Goal: Navigation & Orientation: Find specific page/section

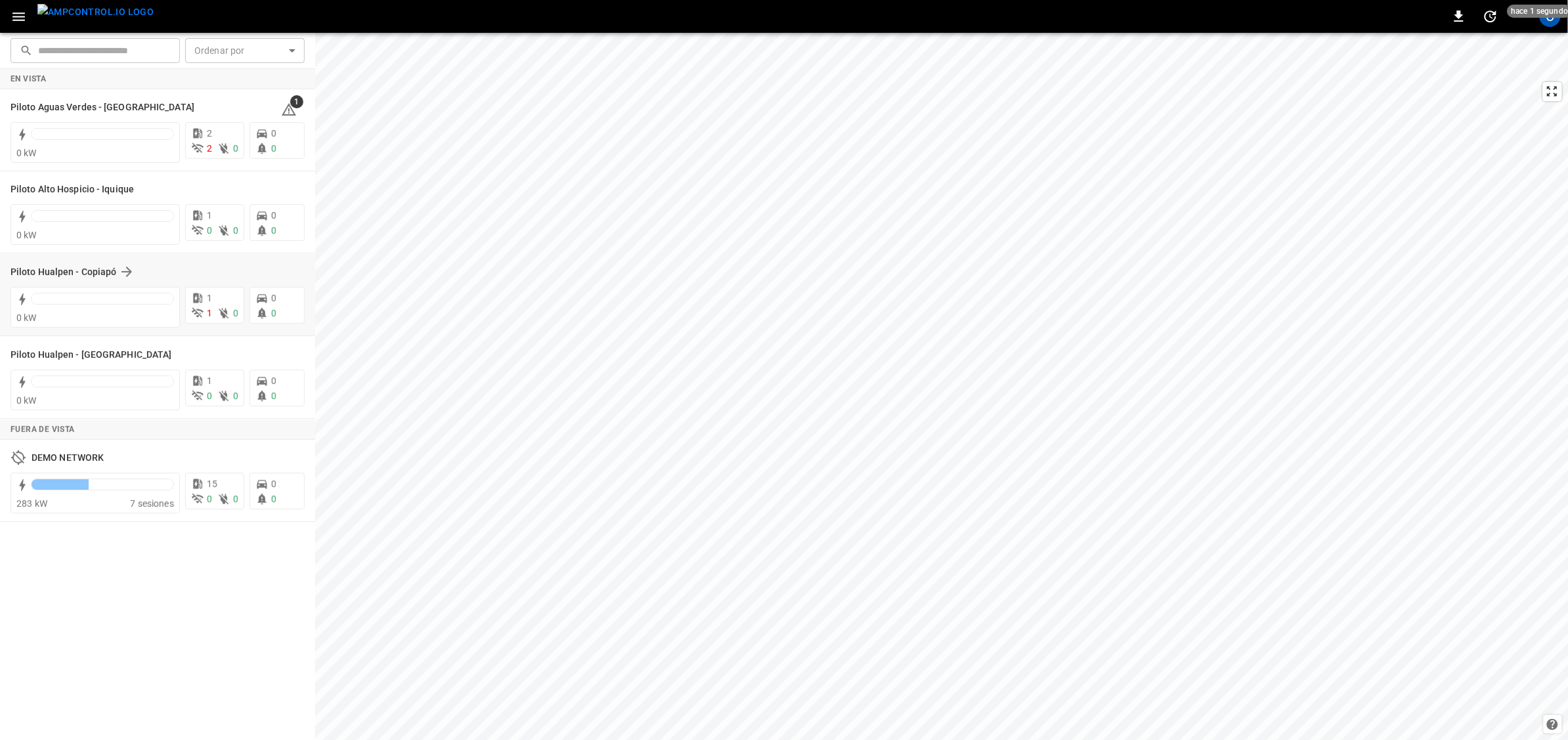
click at [104, 262] on div "Piloto Hualpen - Copiapó" at bounding box center [157, 272] width 294 height 25
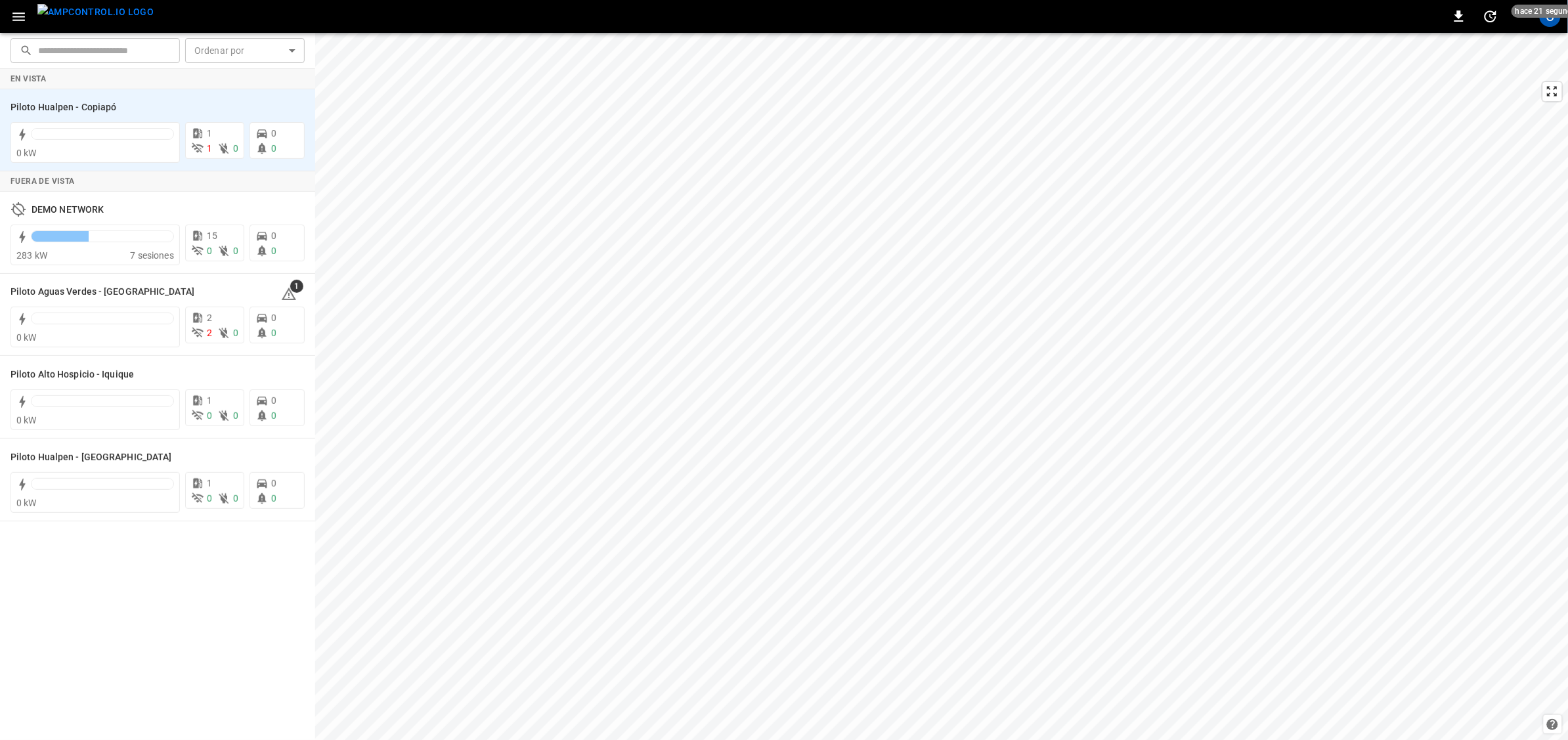
click at [24, 20] on icon "button" at bounding box center [18, 17] width 12 height 9
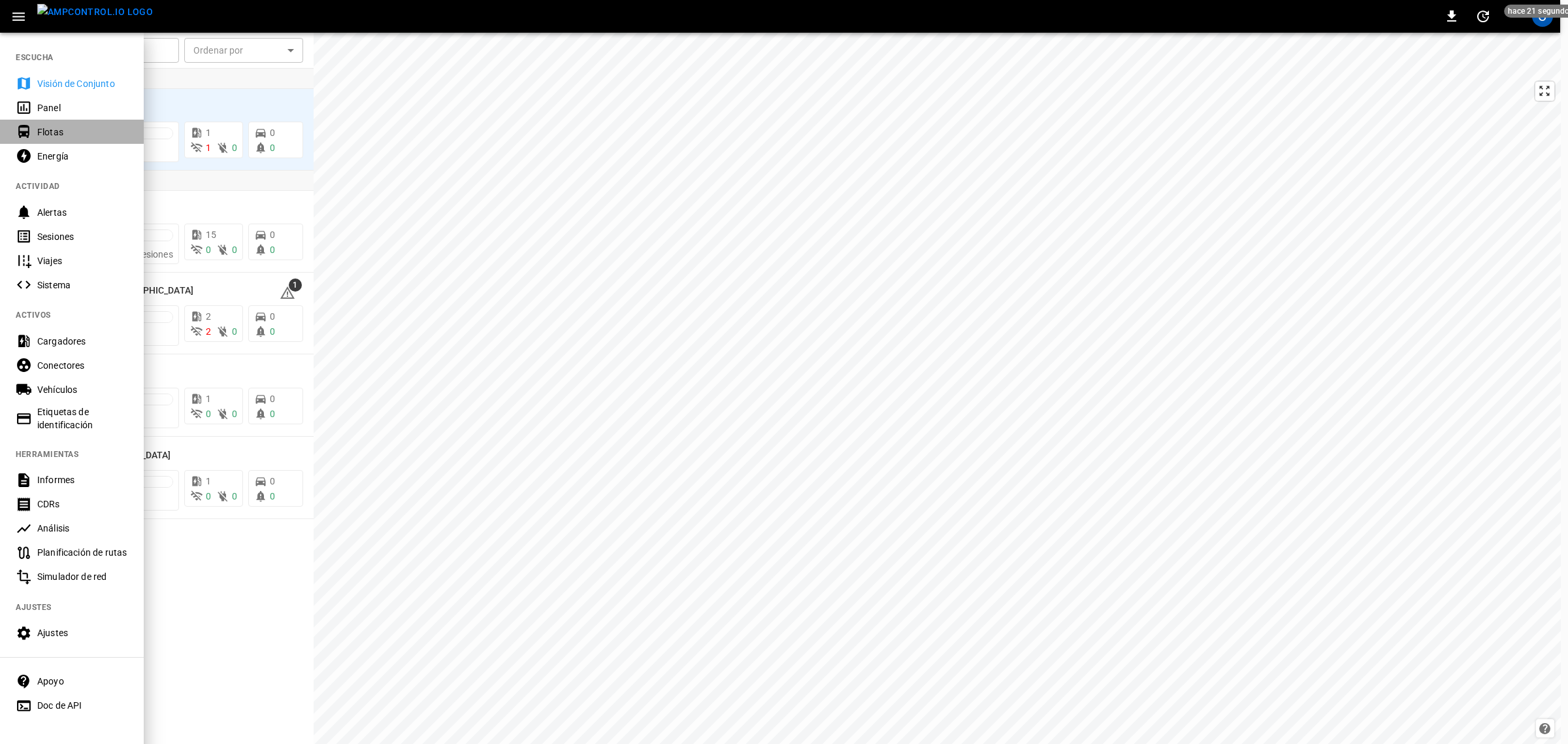
click at [56, 126] on div "Flotas" at bounding box center [83, 132] width 91 height 13
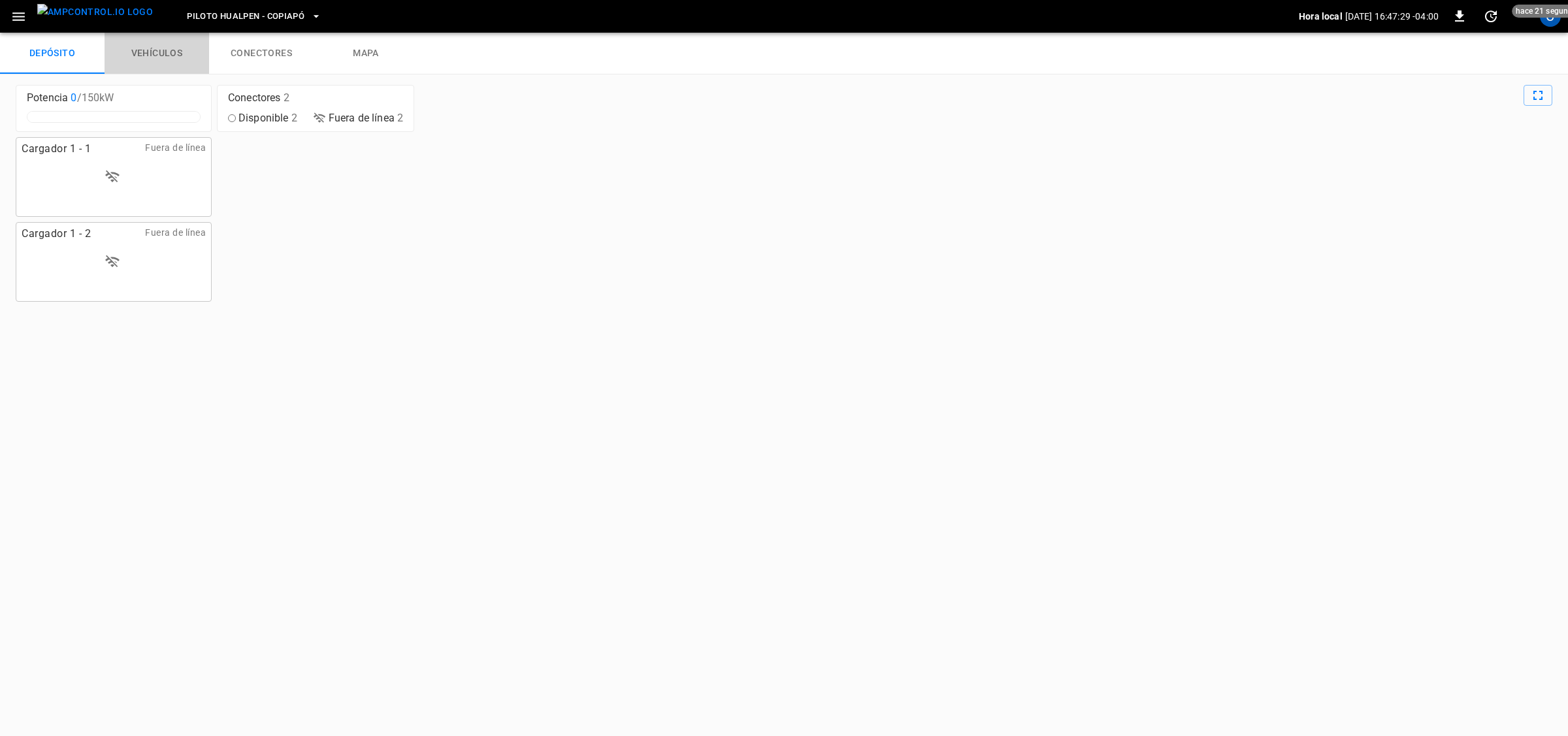
click at [152, 58] on link "vehículos" at bounding box center [157, 53] width 105 height 42
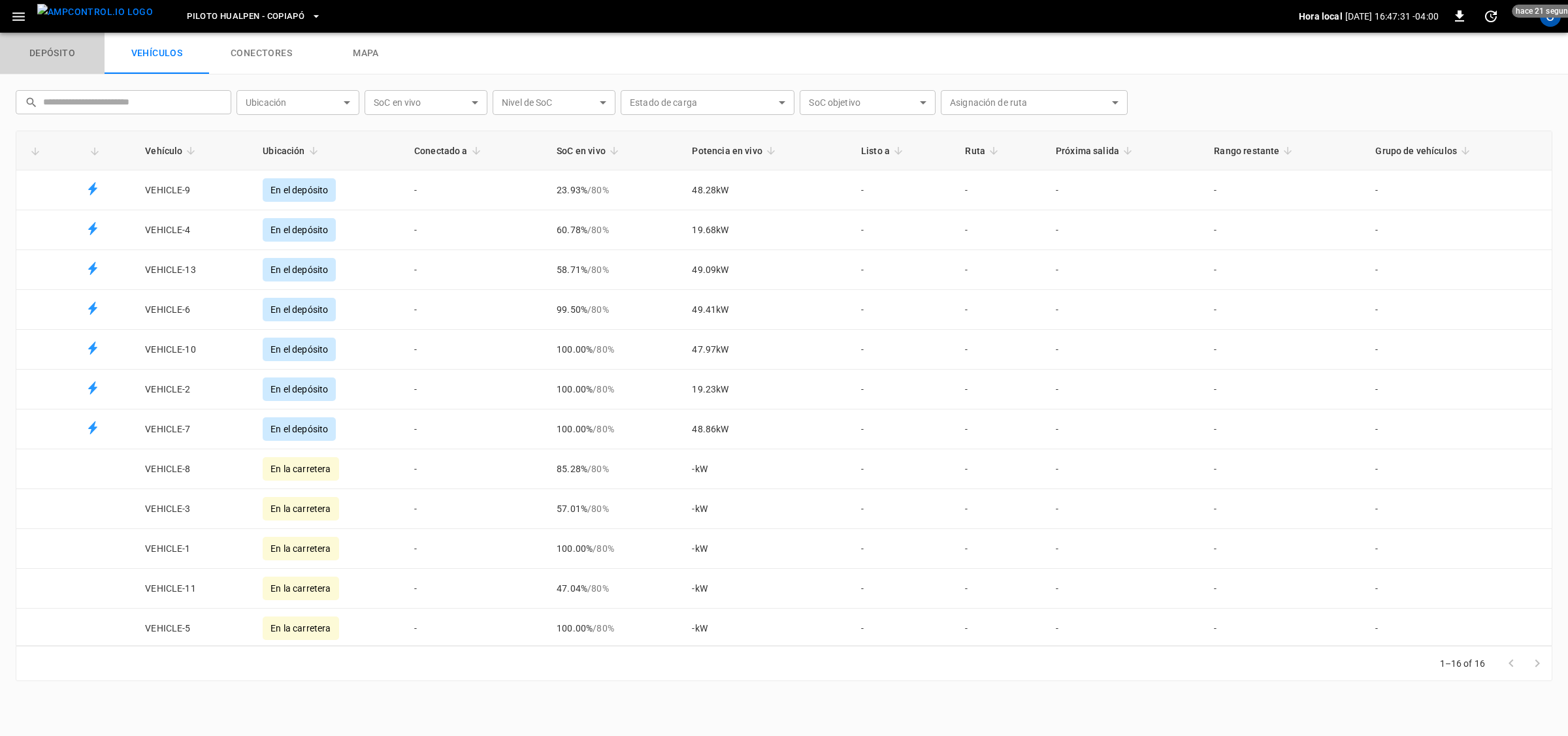
click at [39, 45] on link "depósito" at bounding box center [52, 53] width 105 height 42
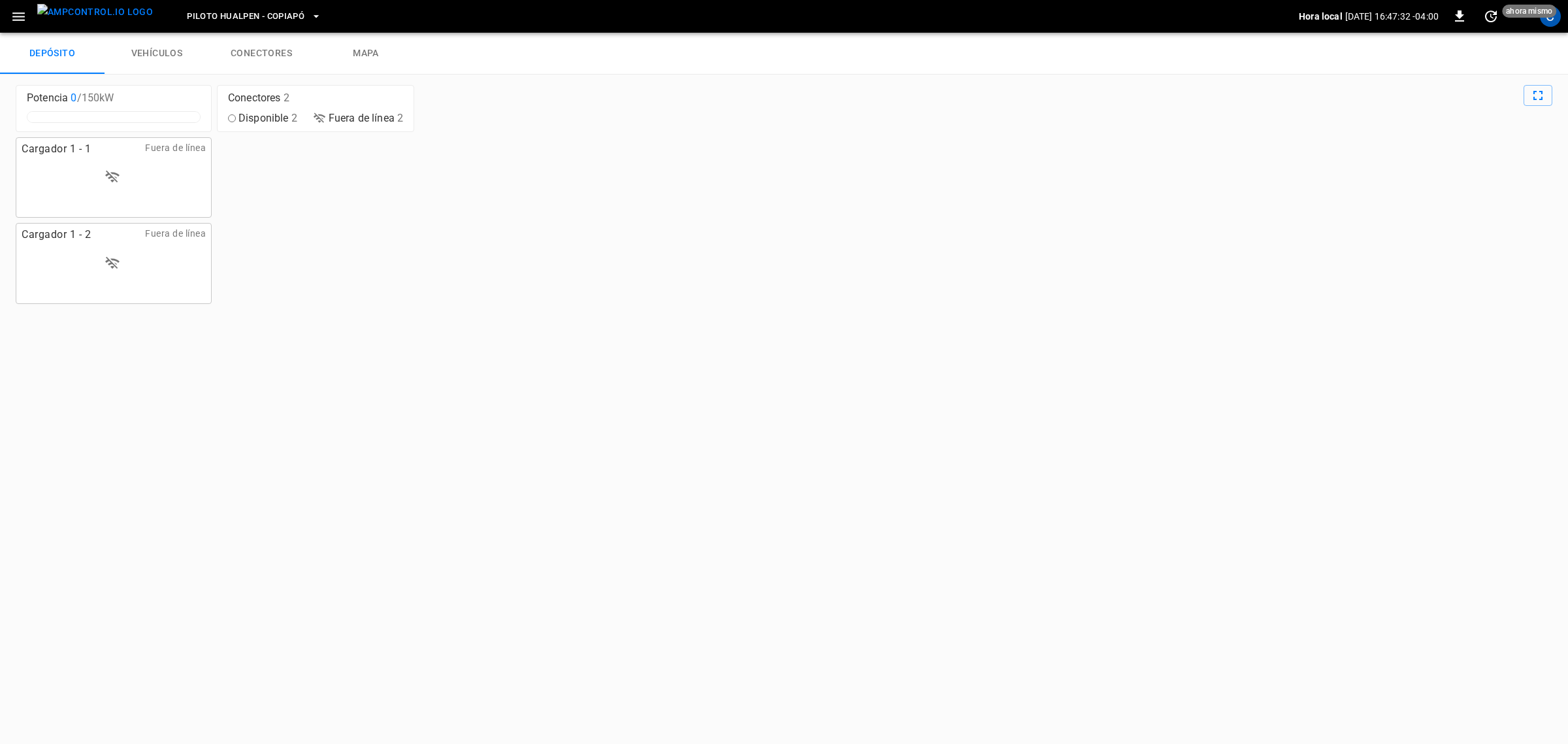
click at [158, 53] on link "vehículos" at bounding box center [157, 53] width 105 height 42
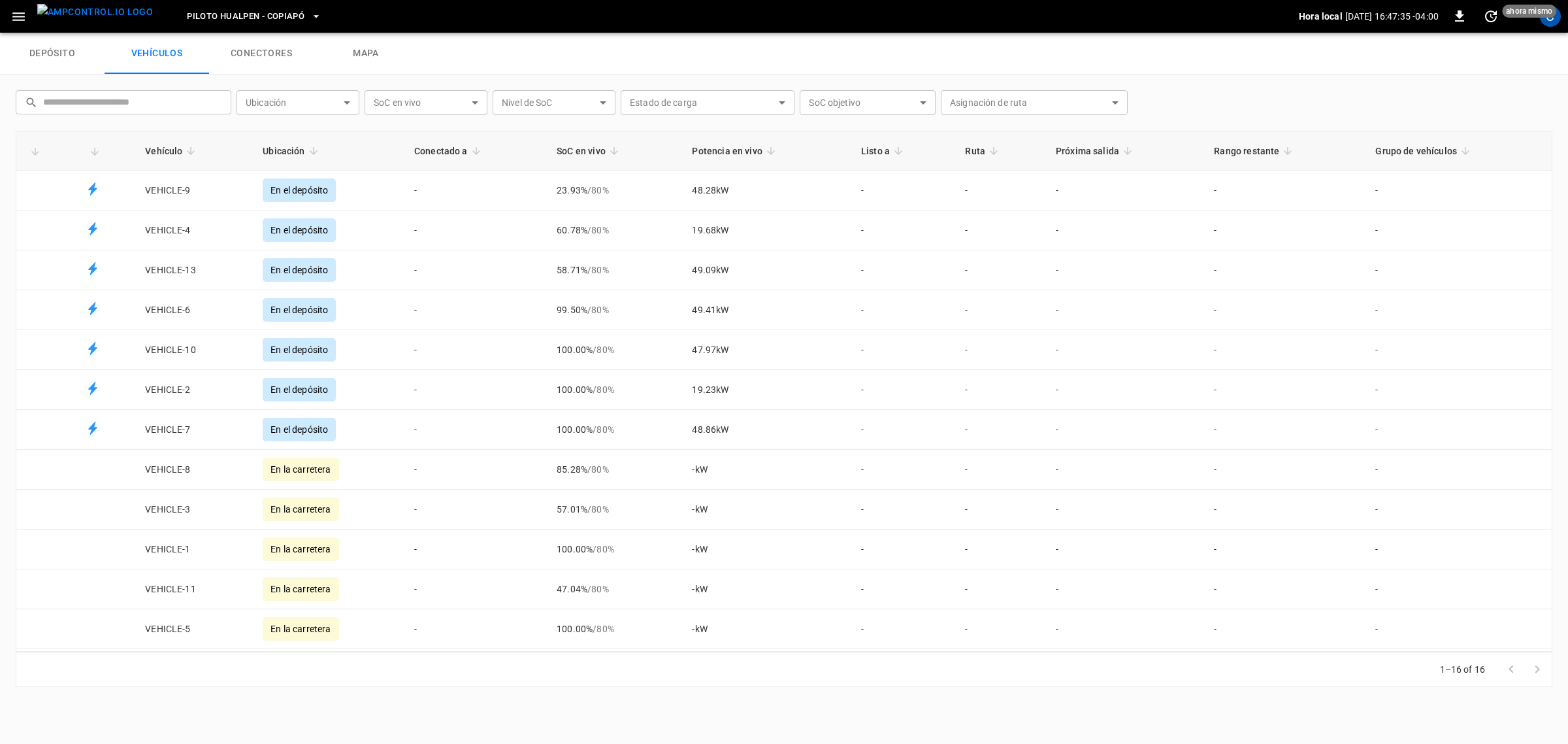
click at [268, 16] on span "Piloto Hualpen - Copiapó" at bounding box center [245, 17] width 118 height 15
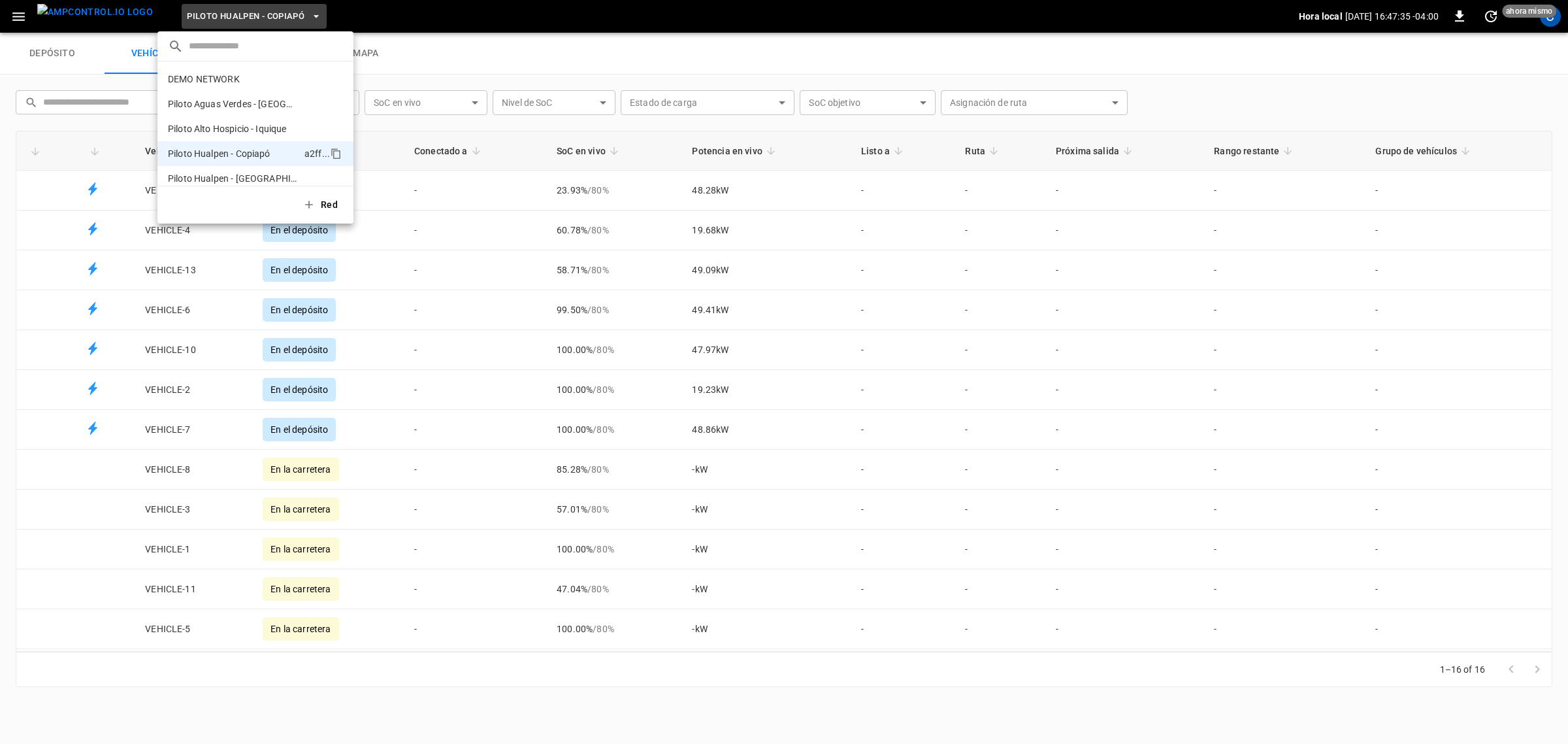
scroll to position [10, 0]
click at [255, 100] on li "Piloto Aguas Verdes - [GEOGRAPHIC_DATA] 2444 ..." at bounding box center [255, 94] width 196 height 25
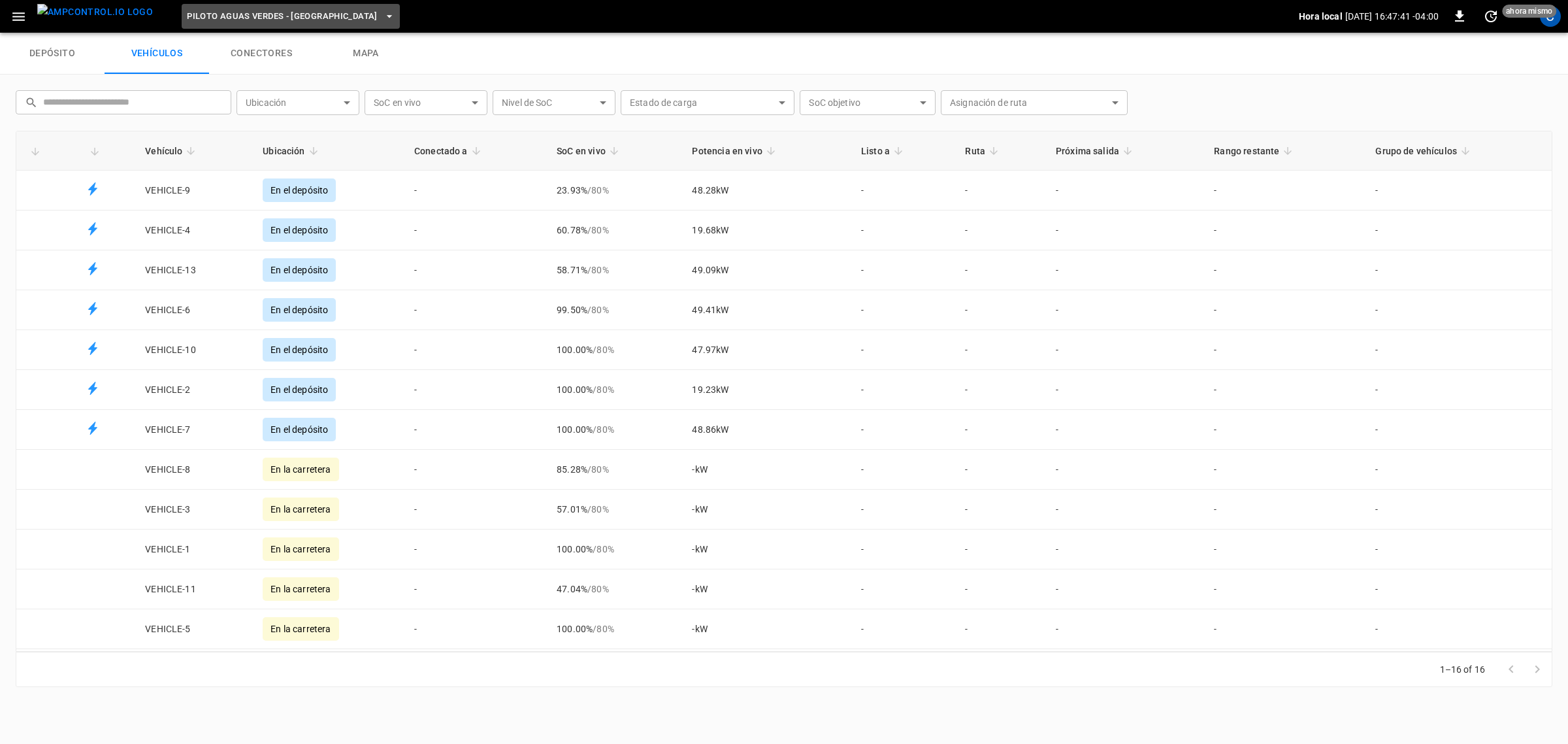
click at [301, 21] on span "Piloto Aguas Verdes - [GEOGRAPHIC_DATA]" at bounding box center [282, 17] width 191 height 15
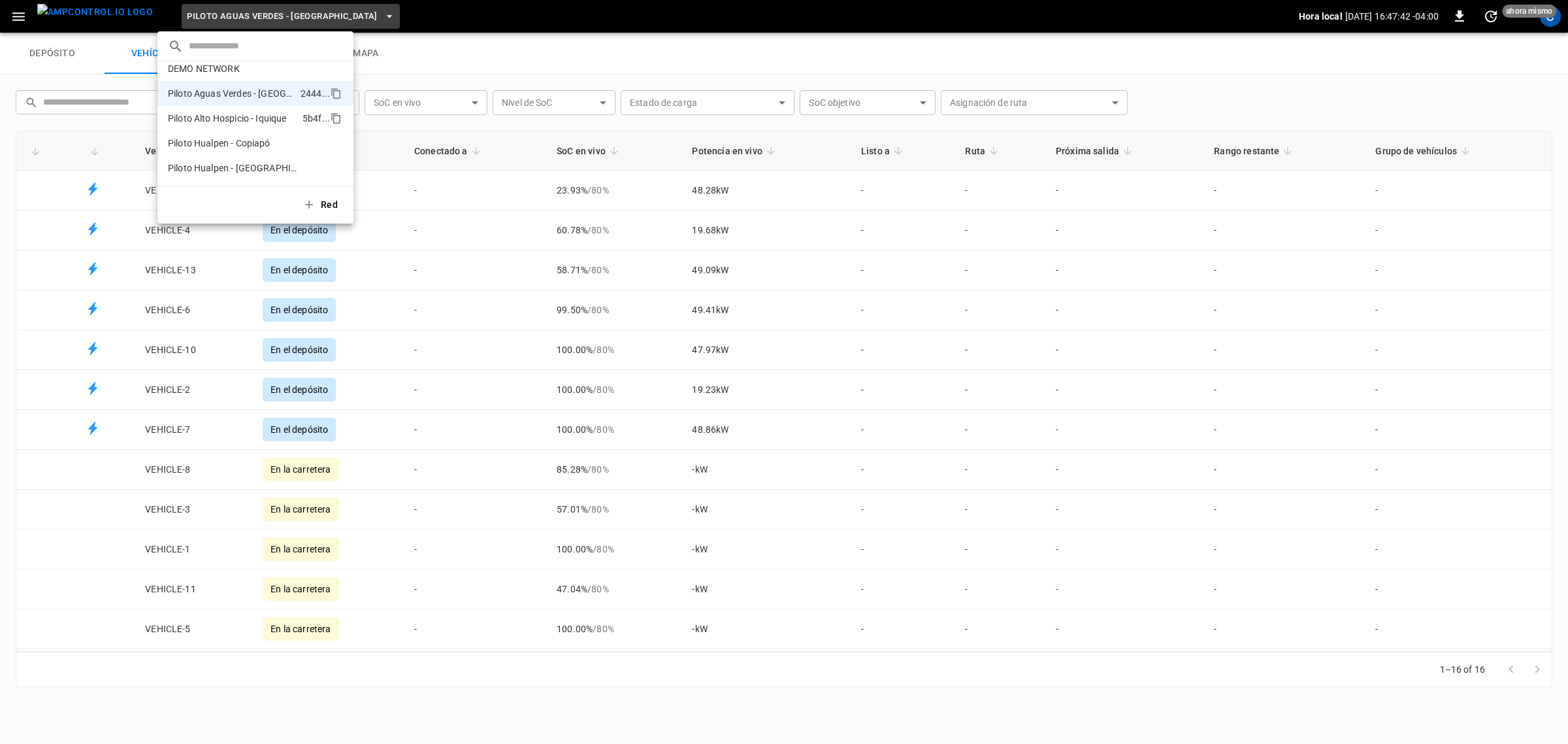
click at [287, 119] on p "Piloto Alto Hospicio - Iquique" at bounding box center [227, 119] width 119 height 13
